Goal: Task Accomplishment & Management: Complete application form

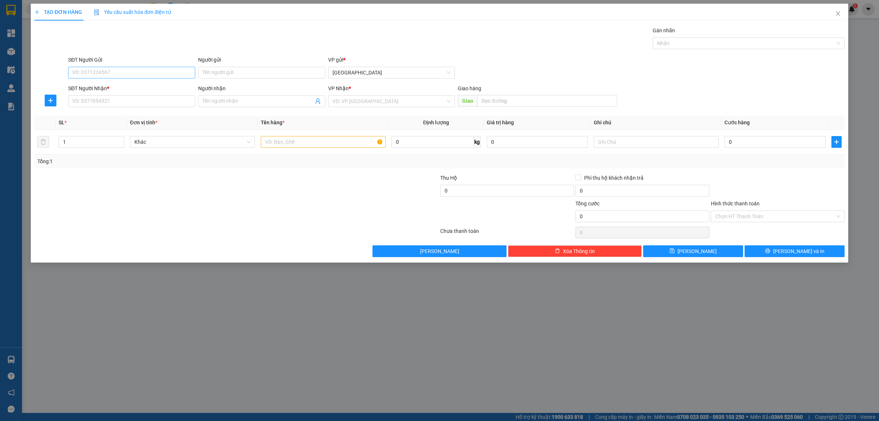
click at [110, 75] on input "SĐT Người Gửi" at bounding box center [131, 73] width 127 height 12
type input "09875286954"
click at [111, 103] on input "SĐT Người Nhận *" at bounding box center [131, 101] width 127 height 12
type input "0389317386"
click at [241, 101] on input "Người nhận" at bounding box center [258, 101] width 111 height 8
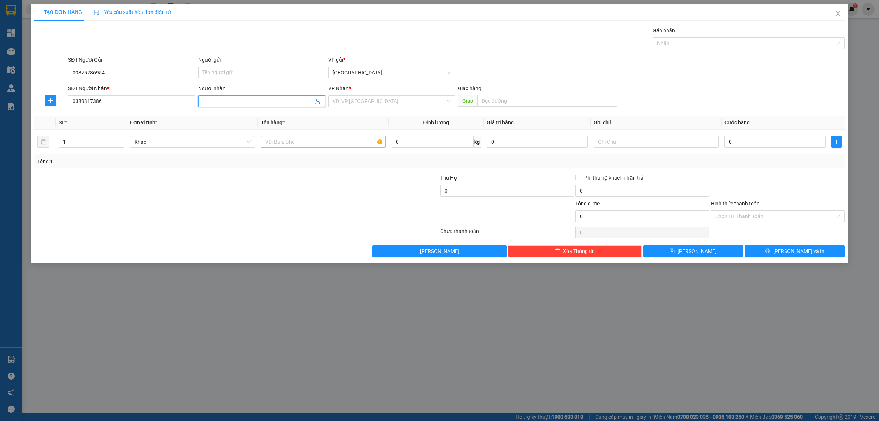
type input "l"
type input "[PERSON_NAME]"
click at [356, 104] on input "search" at bounding box center [389, 101] width 113 height 11
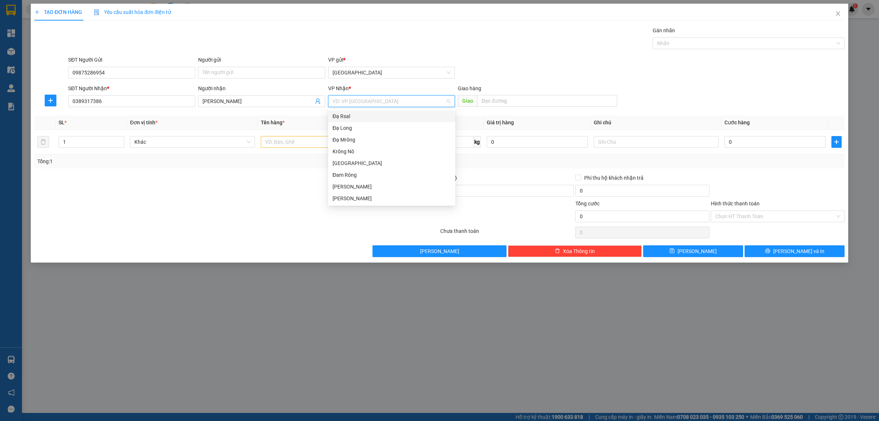
click at [350, 117] on div "Đạ Rsal" at bounding box center [392, 116] width 118 height 8
click at [60, 145] on input "1" at bounding box center [91, 141] width 65 height 11
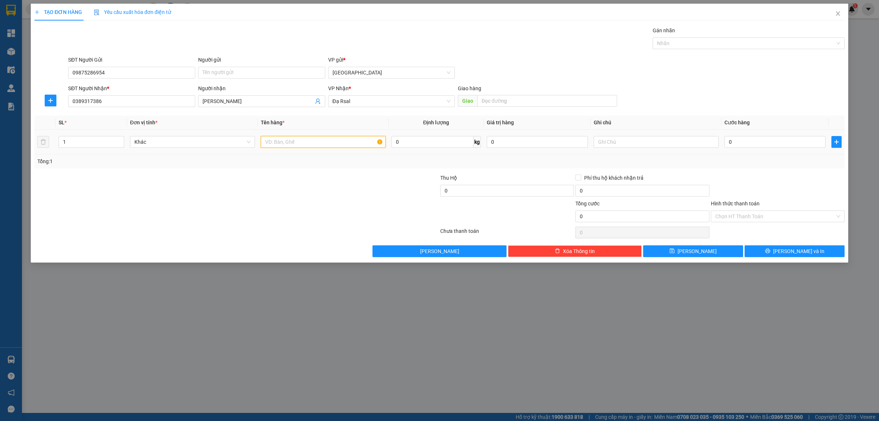
click at [290, 144] on input "text" at bounding box center [323, 142] width 125 height 12
type input "1kien"
click at [740, 141] on input "0" at bounding box center [775, 142] width 101 height 12
type input "5"
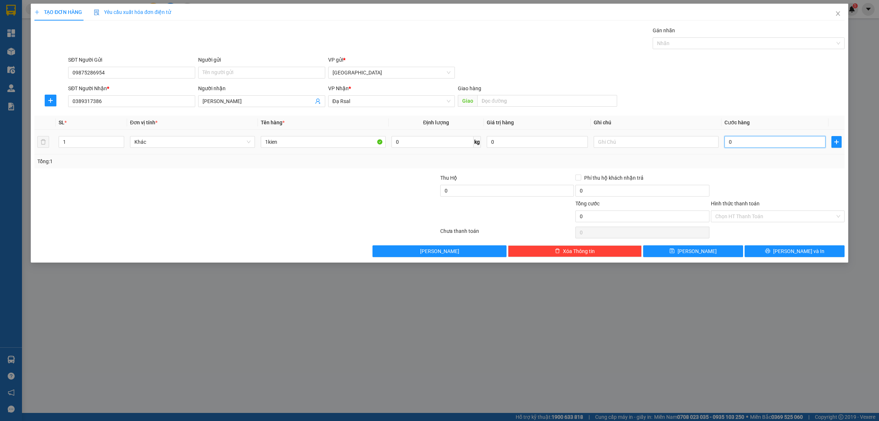
type input "5"
type input "50"
type input "500"
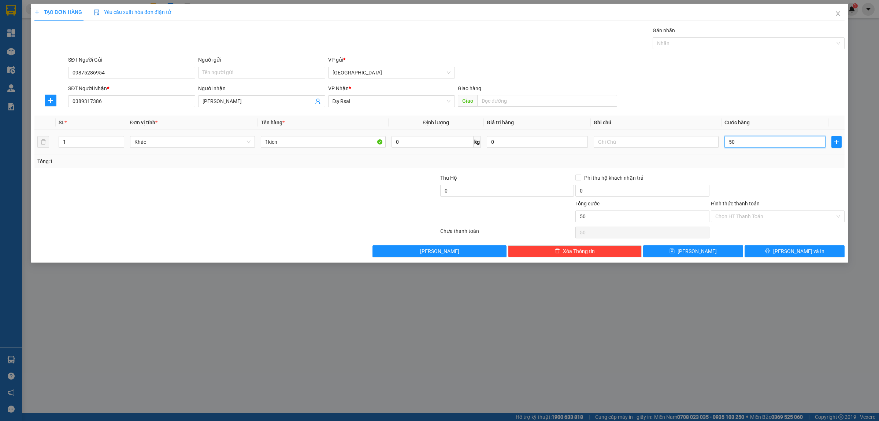
type input "500"
type input "5.000"
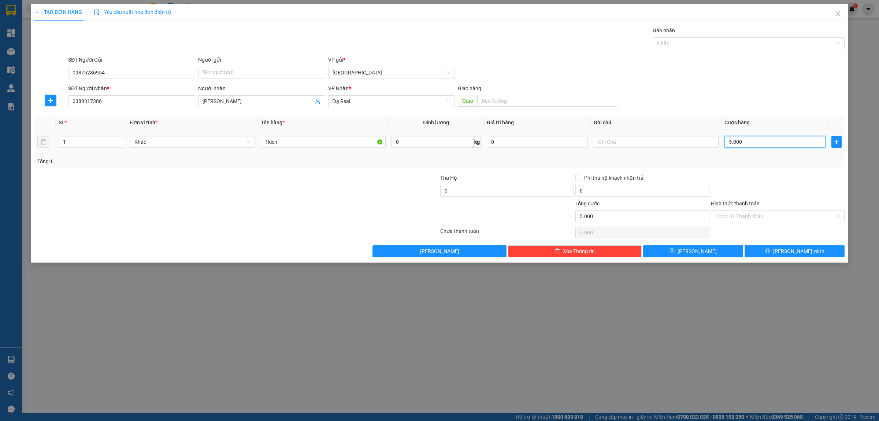
type input "50.000"
click at [744, 215] on input "Hình thức thanh toán" at bounding box center [775, 216] width 120 height 11
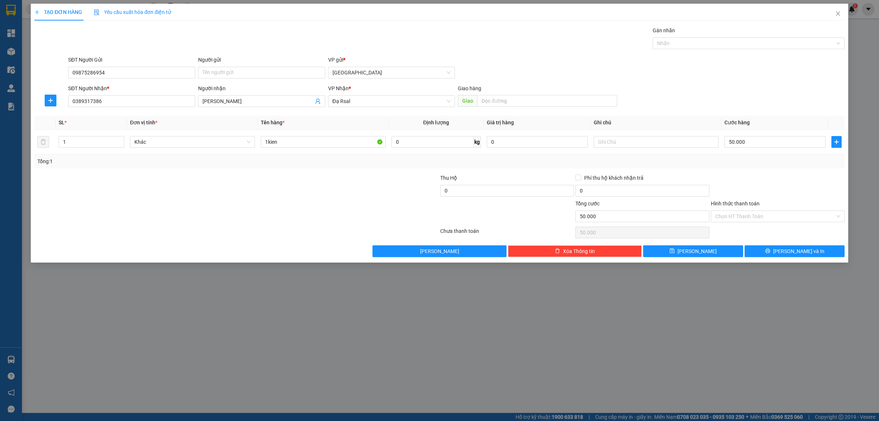
click at [789, 195] on div at bounding box center [777, 187] width 135 height 26
click at [804, 248] on span "[PERSON_NAME] và In" at bounding box center [798, 251] width 51 height 8
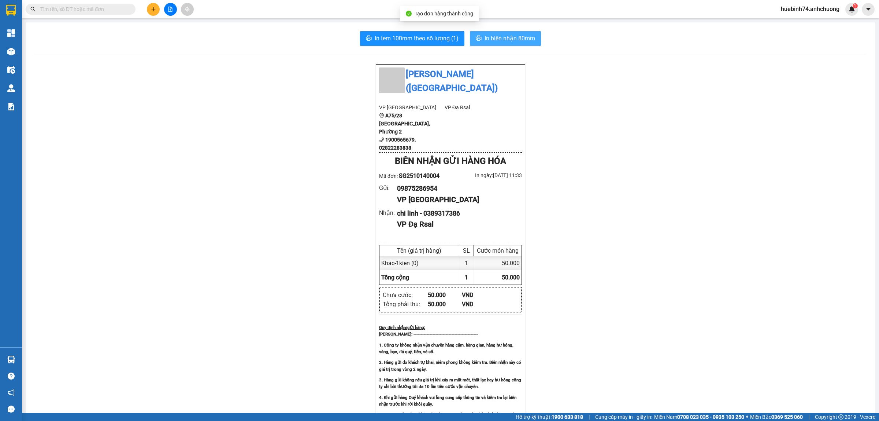
click at [506, 38] on span "In biên nhận 80mm" at bounding box center [510, 38] width 51 height 9
